Goal: Information Seeking & Learning: Learn about a topic

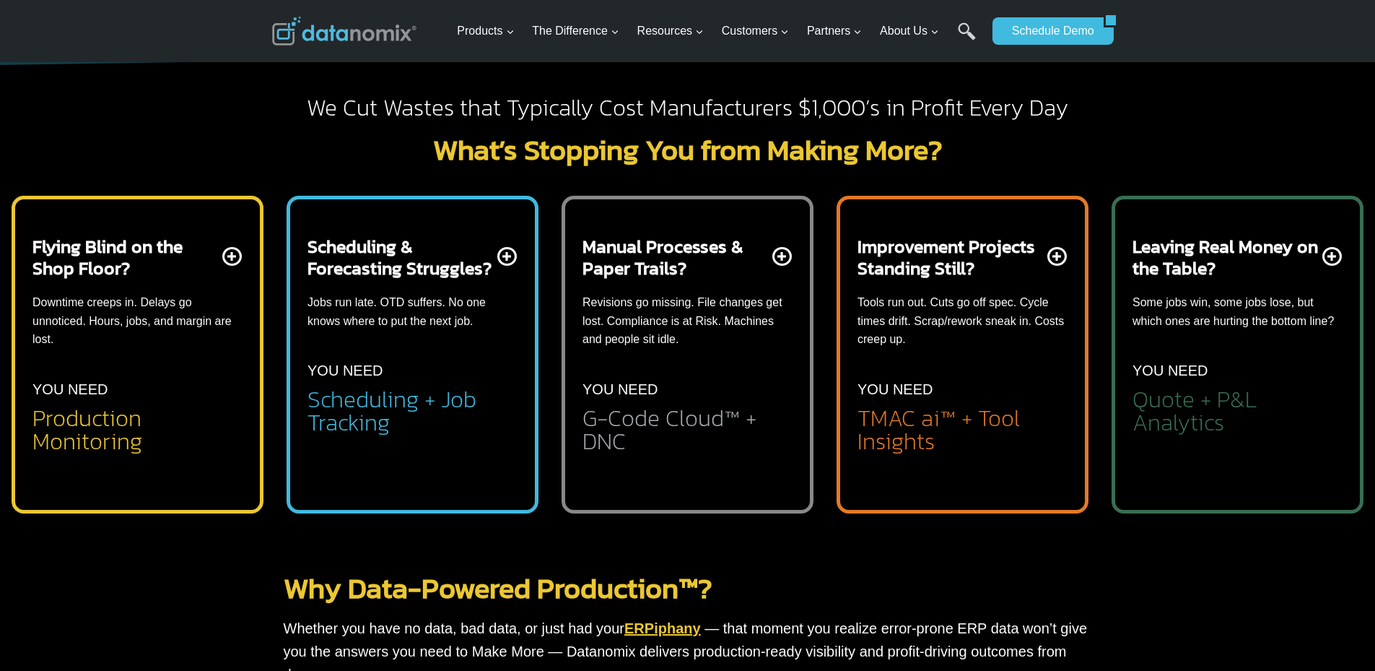
scroll to position [577, 0]
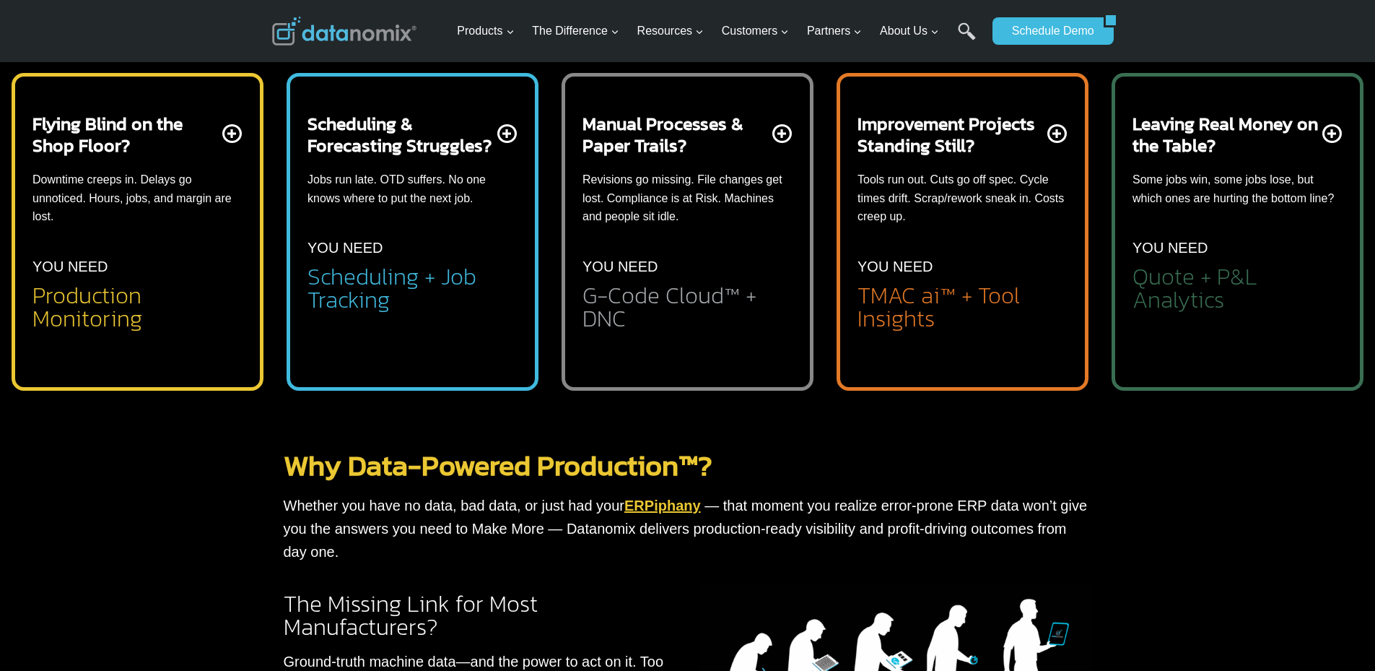
click at [662, 294] on h2 "G-Code Cloud™ + DNC" at bounding box center [687, 307] width 210 height 46
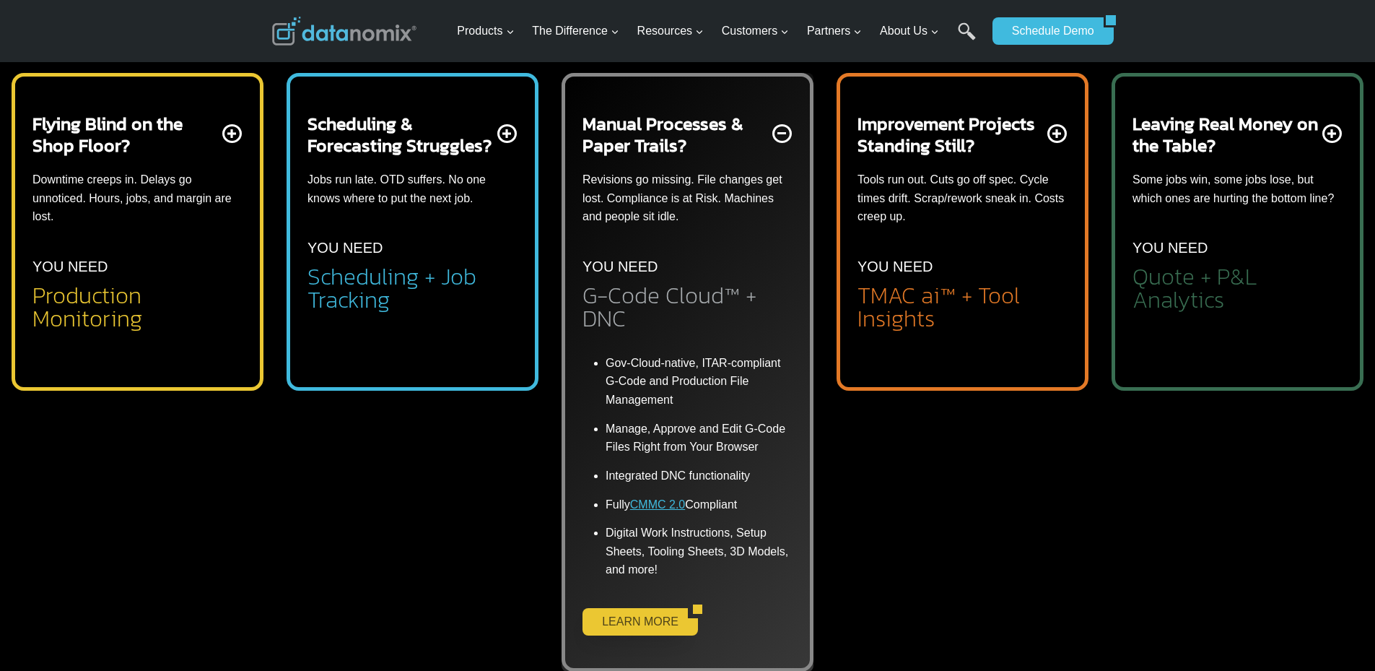
click at [670, 621] on link "LEARN MORE" at bounding box center [634, 621] width 105 height 27
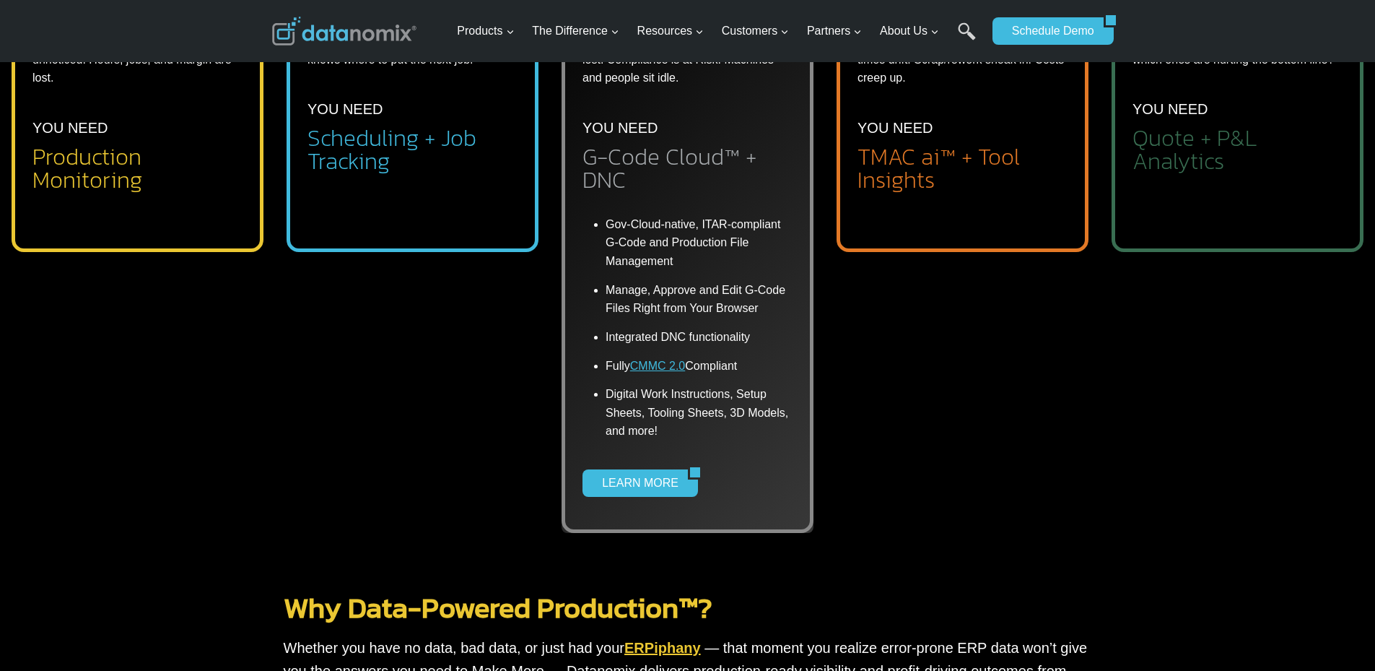
scroll to position [941, 0]
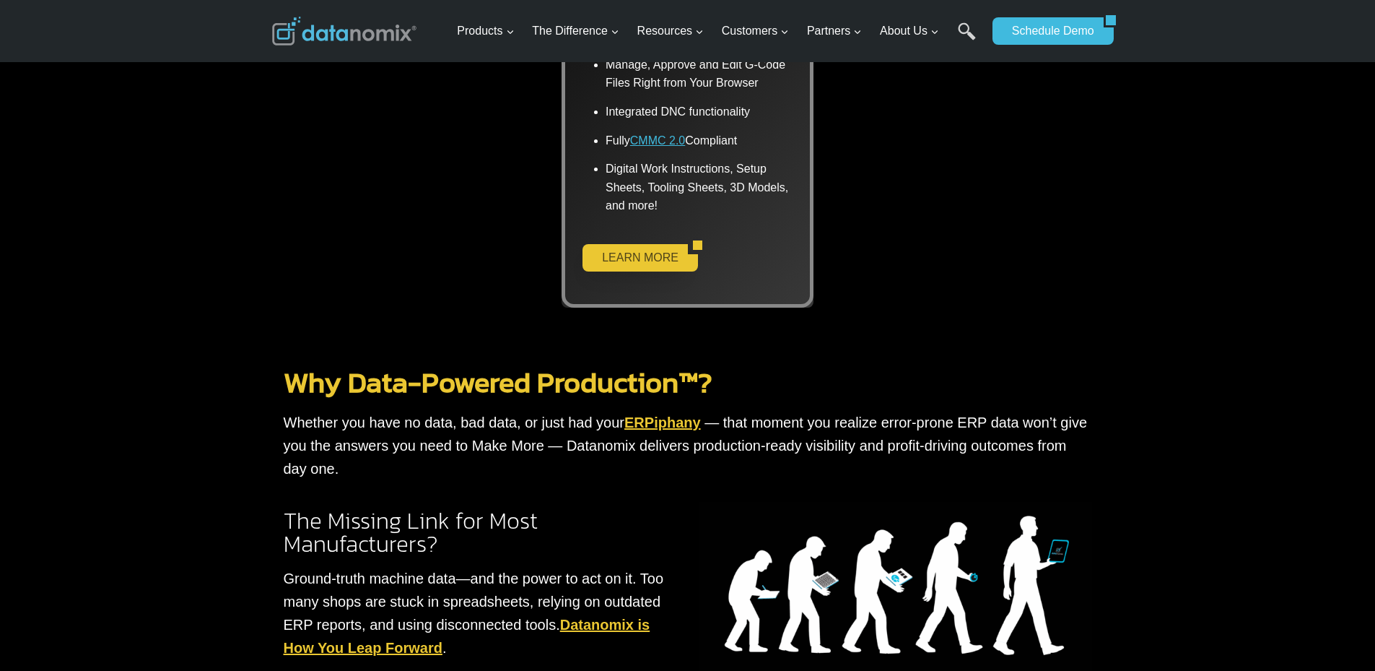
click at [668, 260] on link "LEARN MORE" at bounding box center [634, 257] width 105 height 27
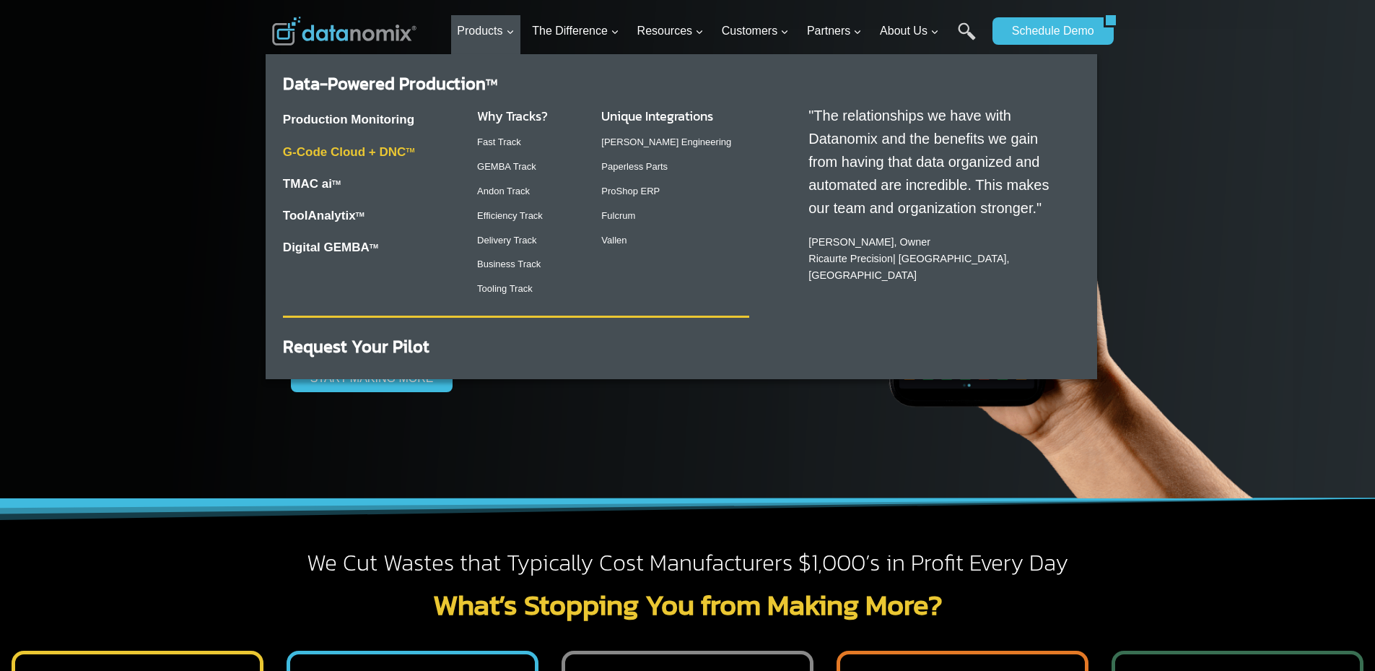
click at [356, 148] on link "G-Code Cloud + DNC TM" at bounding box center [349, 152] width 132 height 14
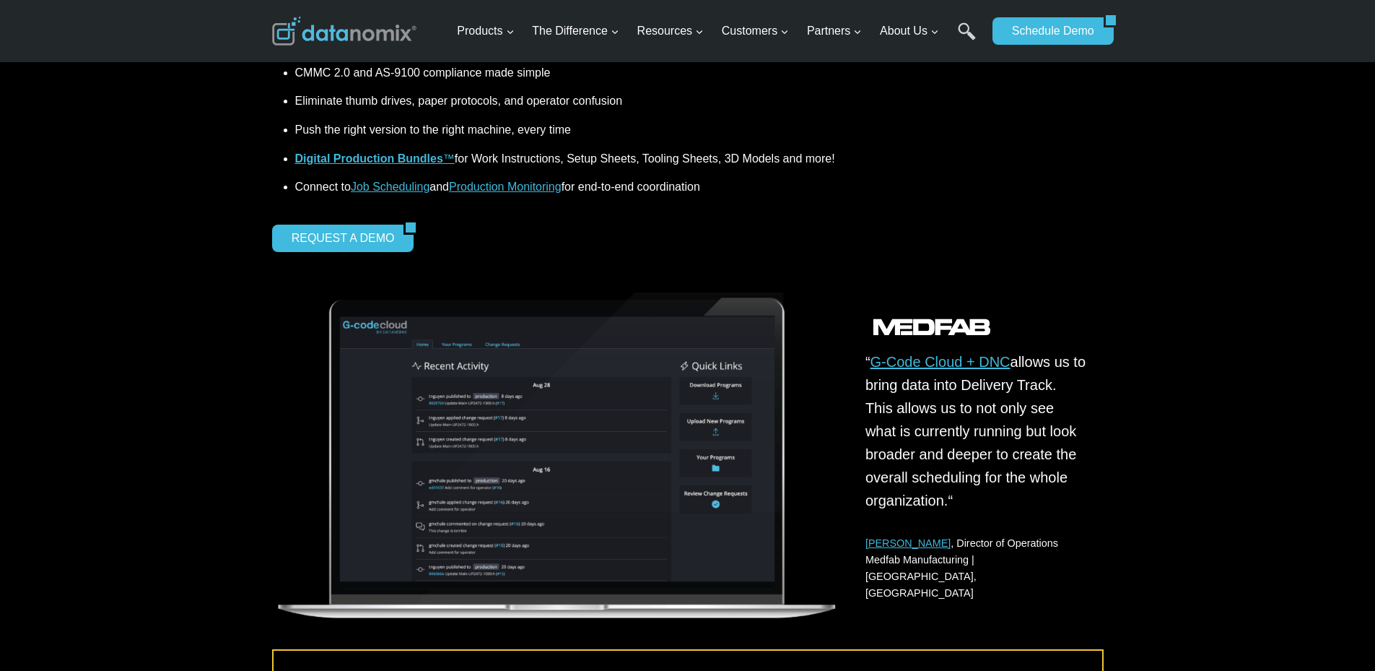
scroll to position [866, 0]
